Goal: Task Accomplishment & Management: Manage account settings

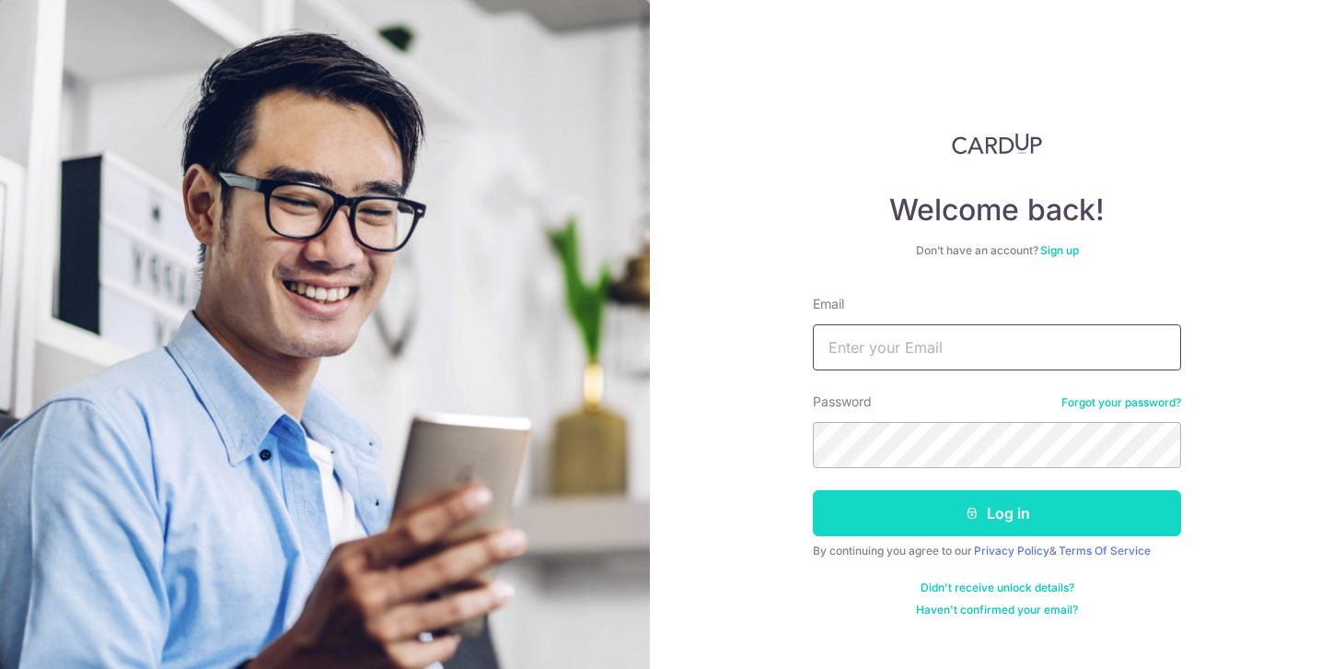
type input "[PERSON_NAME][EMAIL_ADDRESS][DOMAIN_NAME]"
click at [880, 523] on button "Log in" at bounding box center [997, 513] width 368 height 46
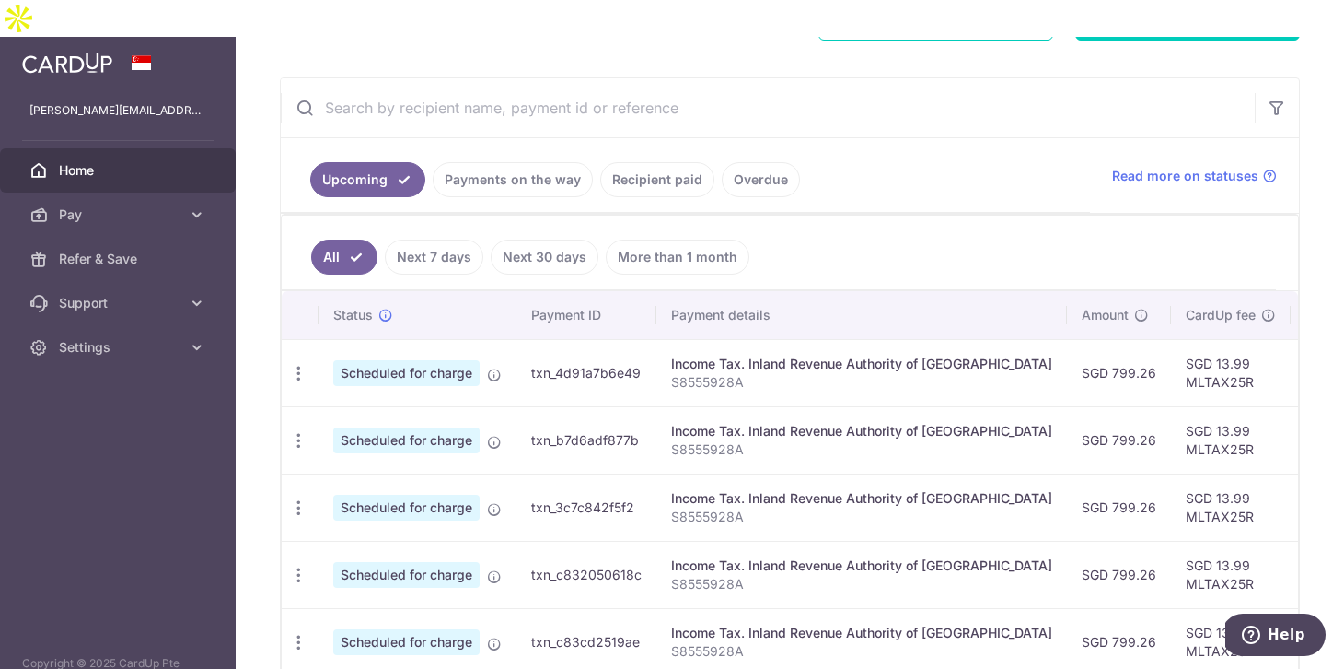
scroll to position [251, 0]
